Goal: Information Seeking & Learning: Learn about a topic

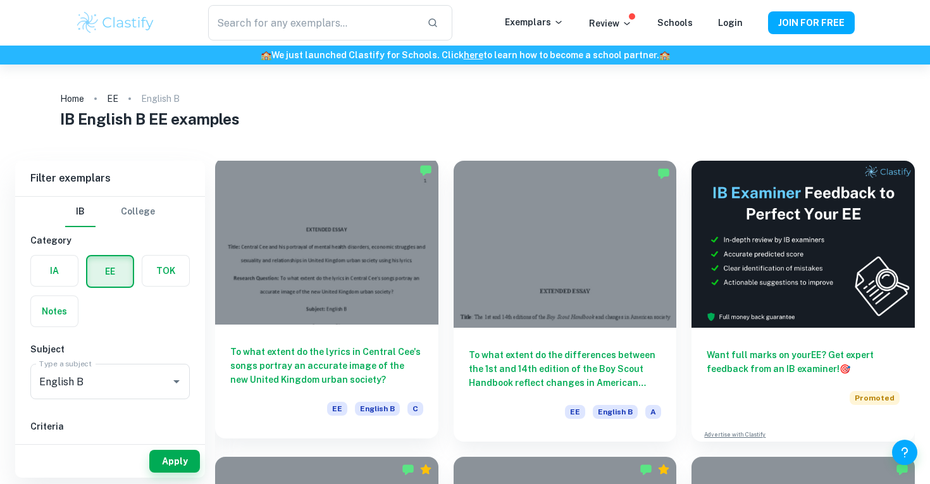
click at [347, 334] on div "To what extent do the lyrics in Central Cee's songs portray an accurate image o…" at bounding box center [326, 382] width 223 height 114
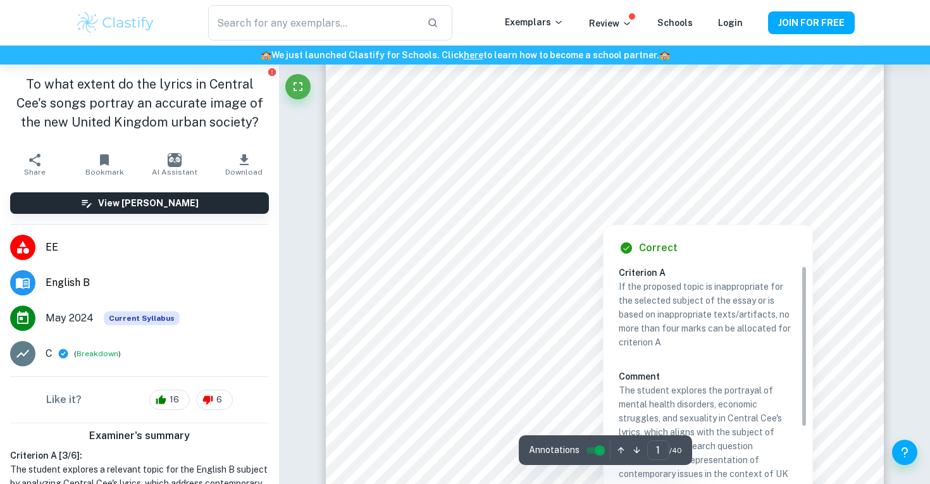
scroll to position [73, 0]
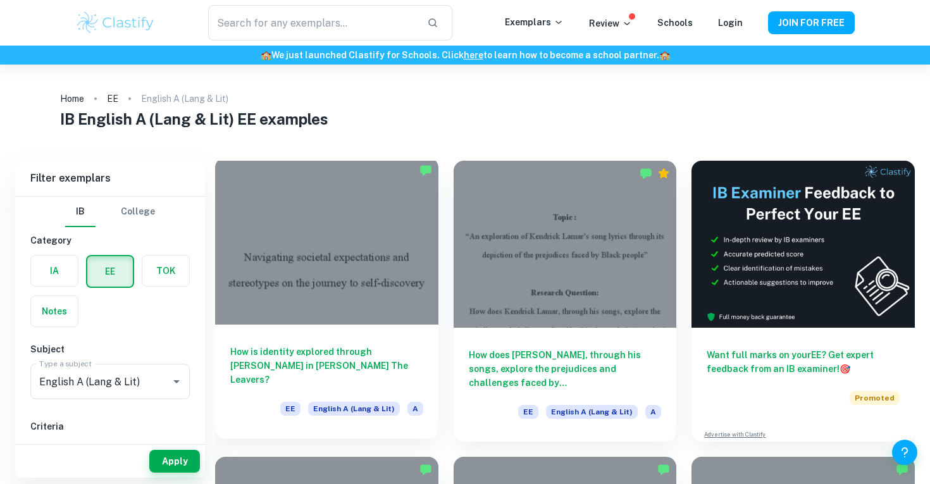
click at [361, 215] on div at bounding box center [326, 241] width 223 height 167
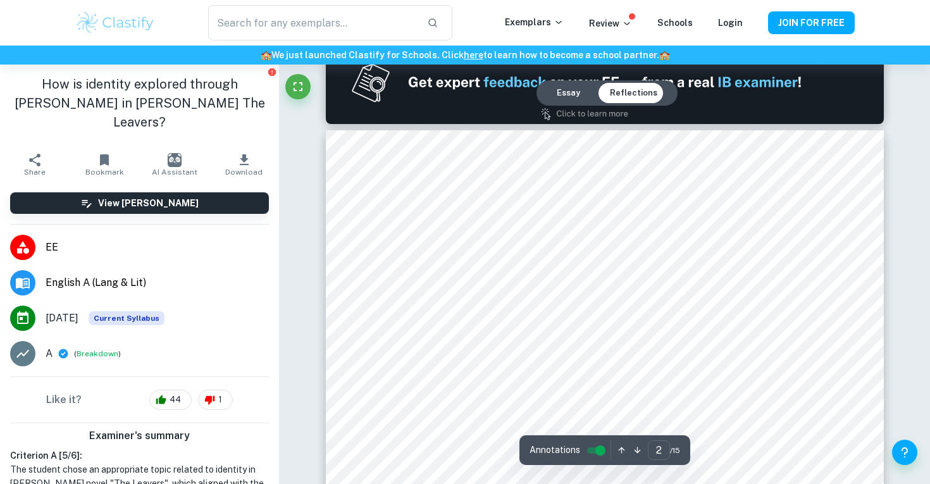
scroll to position [832, 0]
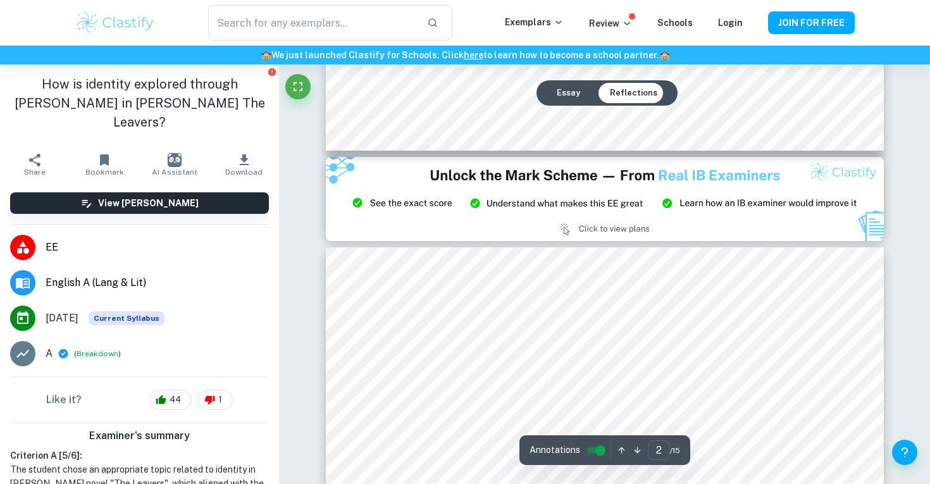
type input "3"
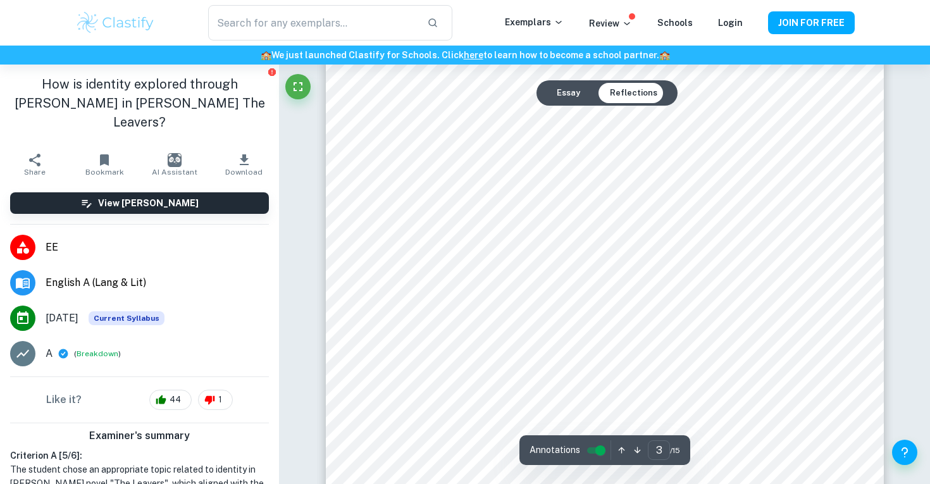
scroll to position [2052, 0]
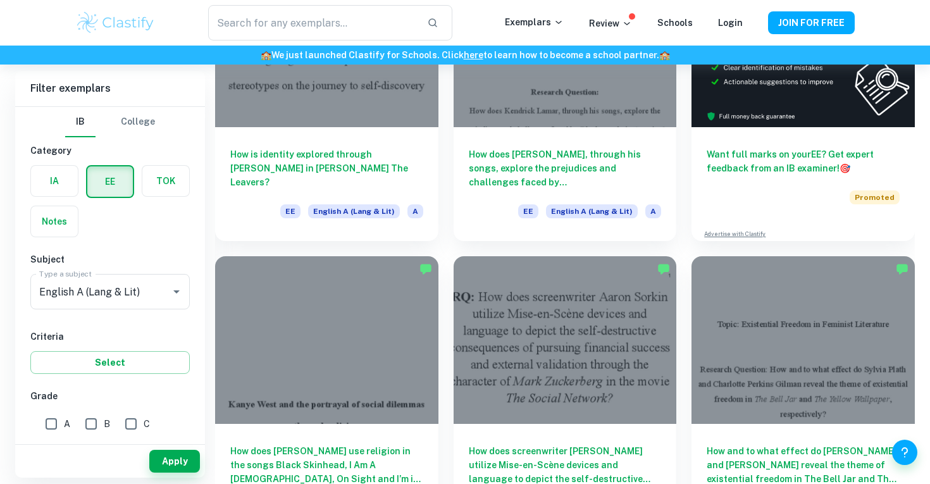
scroll to position [259, 0]
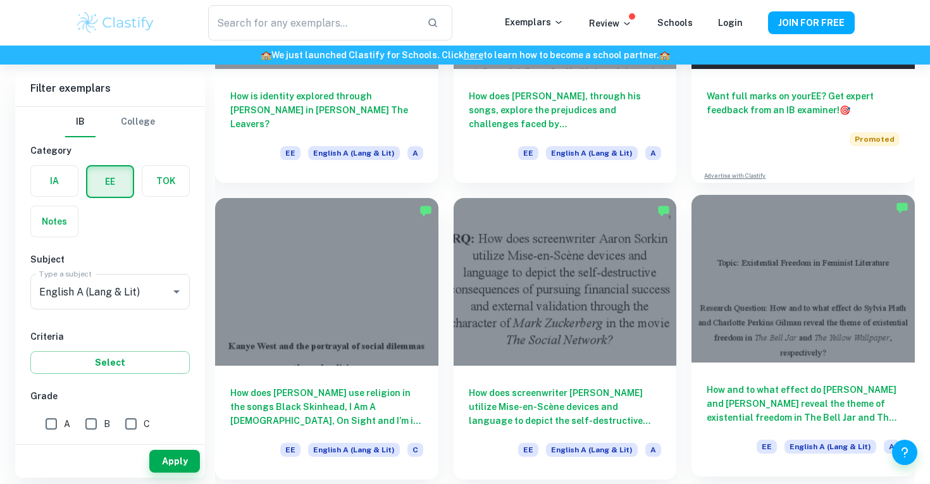
click at [865, 352] on div at bounding box center [803, 278] width 223 height 167
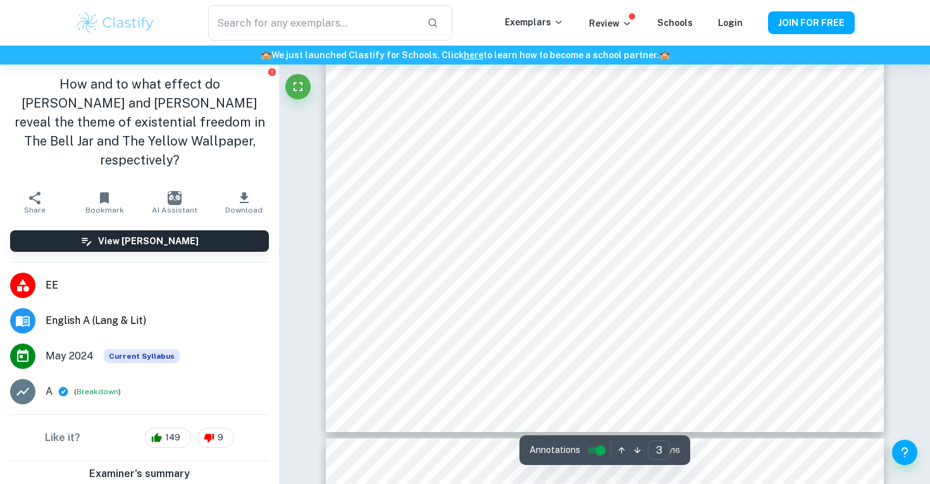
scroll to position [2006, 0]
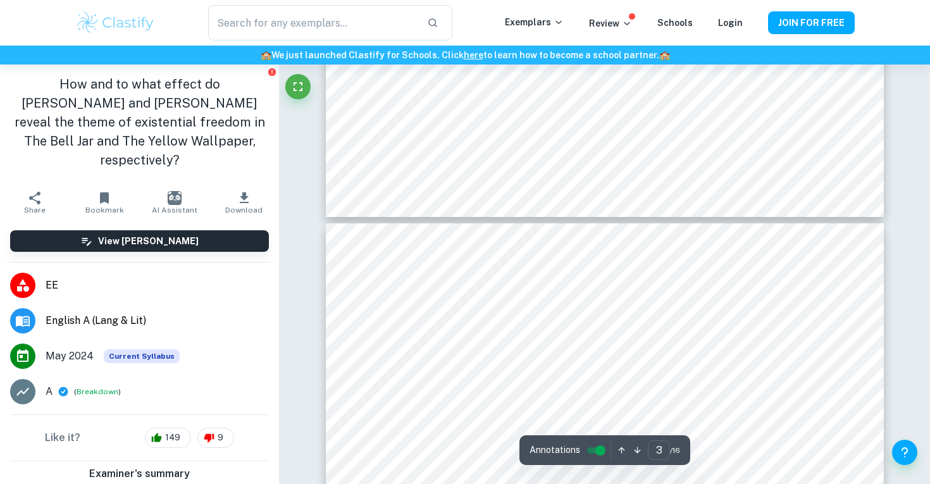
type input "4"
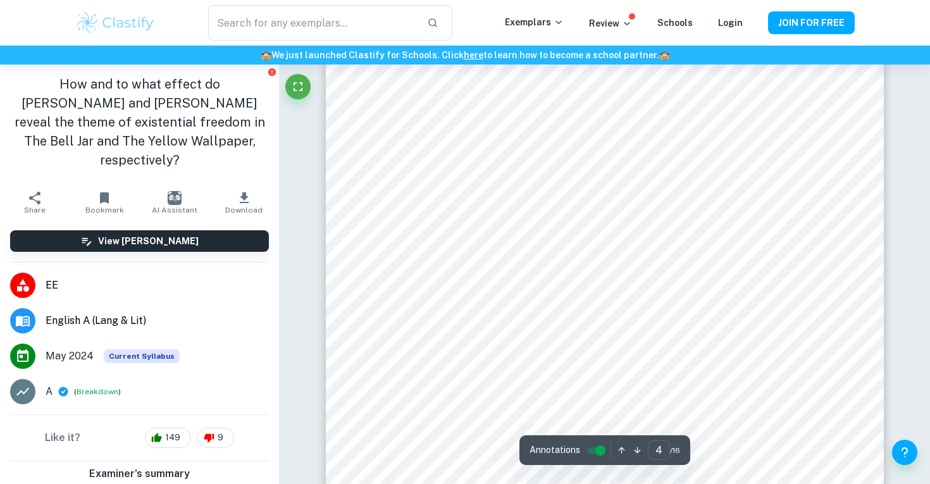
scroll to position [2611, 0]
